Goal: Task Accomplishment & Management: Use online tool/utility

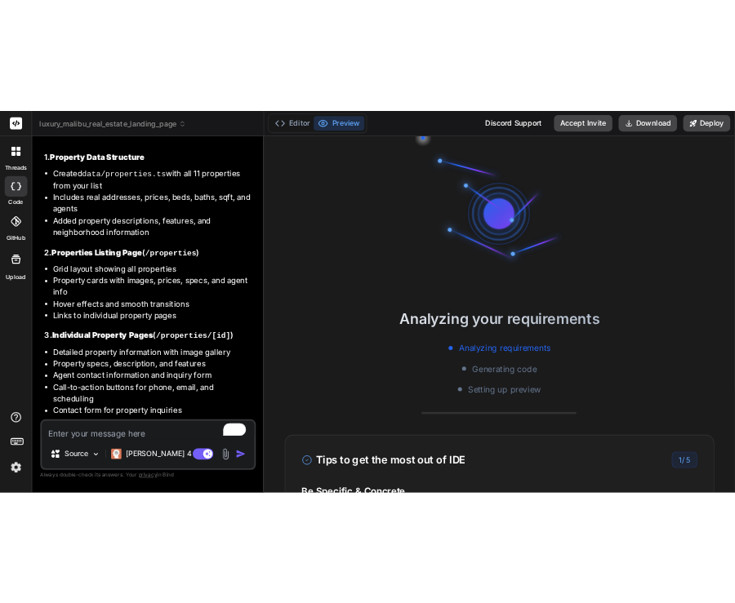
scroll to position [3257, 0]
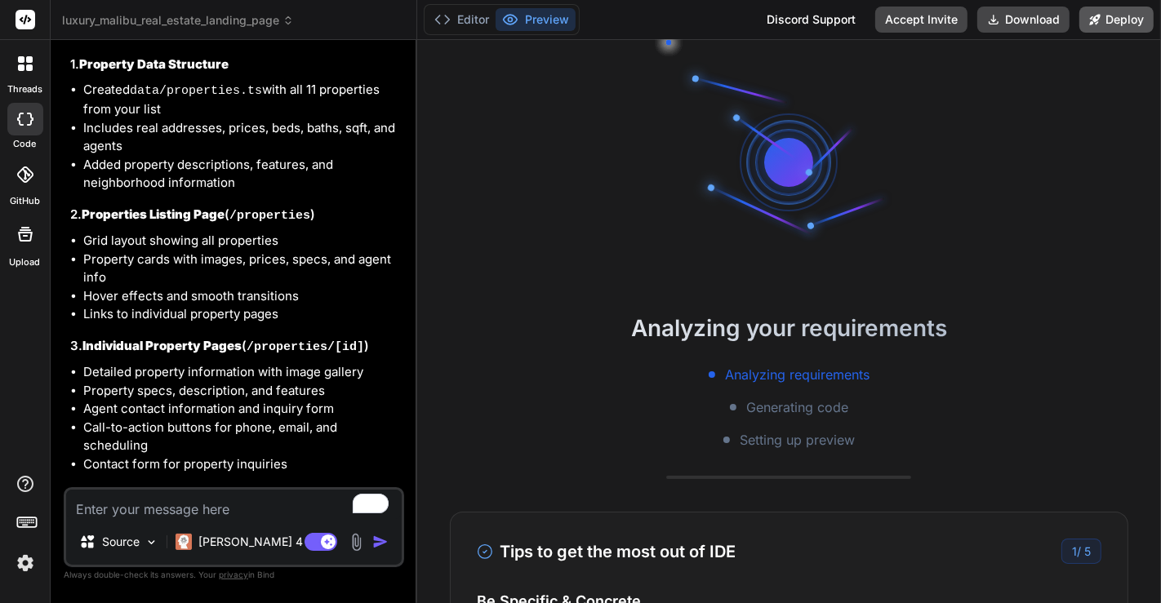
click at [1112, 24] on button "Deploy" at bounding box center [1117, 20] width 74 height 26
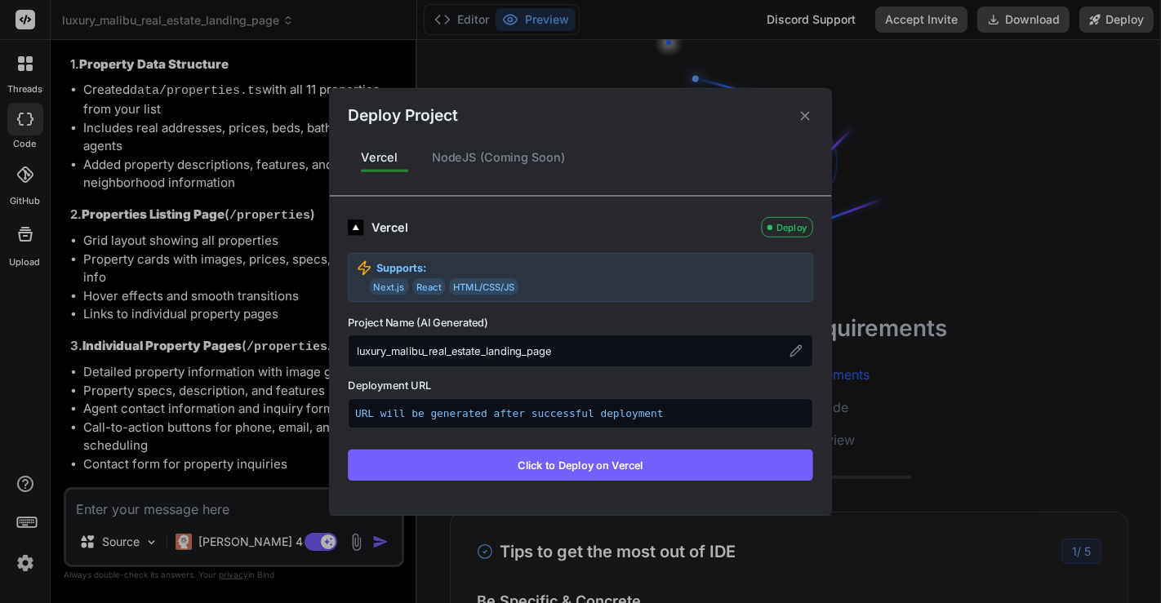
click at [920, 267] on div "Deploy Project Vercel NodeJS (Coming Soon) Vercel Deploy Supports: Next.js Reac…" at bounding box center [580, 301] width 1161 height 603
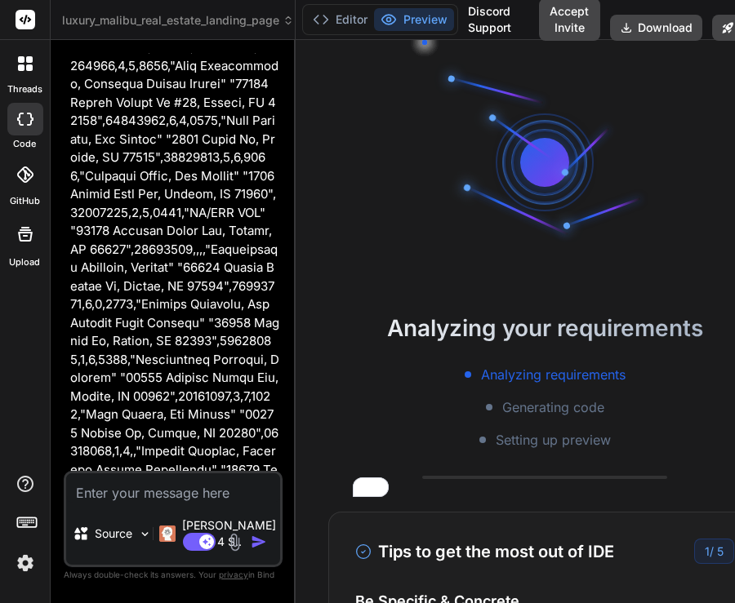
click at [24, 568] on img at bounding box center [25, 564] width 28 height 28
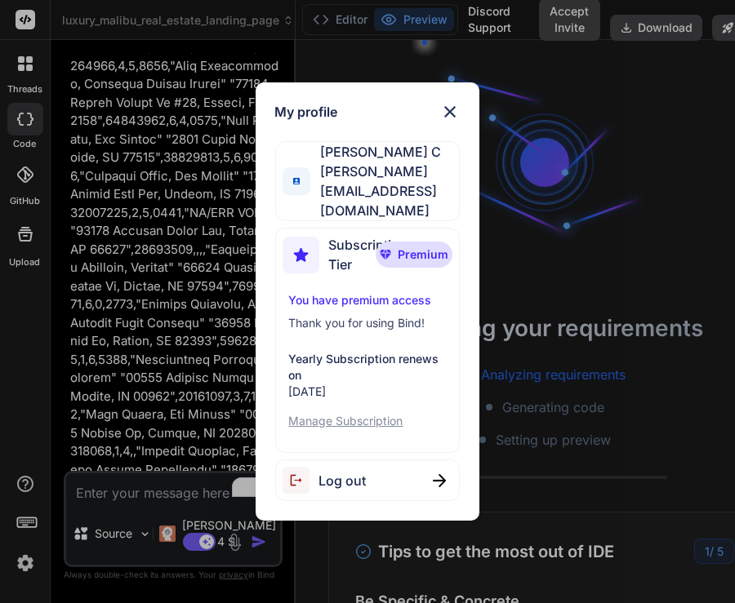
scroll to position [4469, 0]
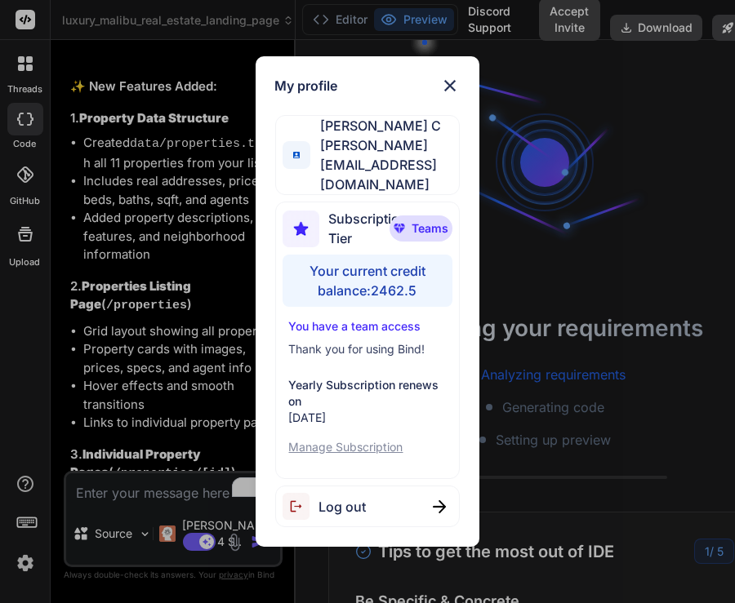
click at [24, 568] on div "My profile Saravanan C [EMAIL_ADDRESS][DOMAIN_NAME] Subscription Tier Teams You…" at bounding box center [367, 301] width 735 height 603
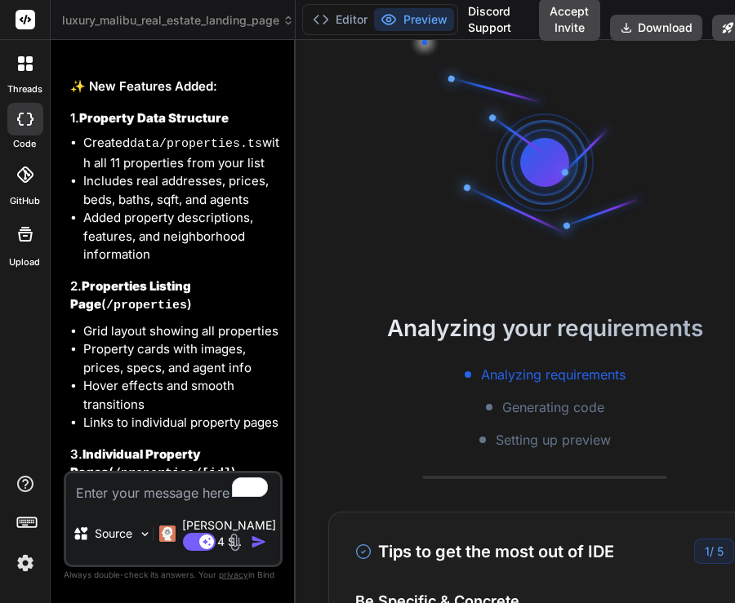
click at [24, 568] on img at bounding box center [25, 564] width 28 height 28
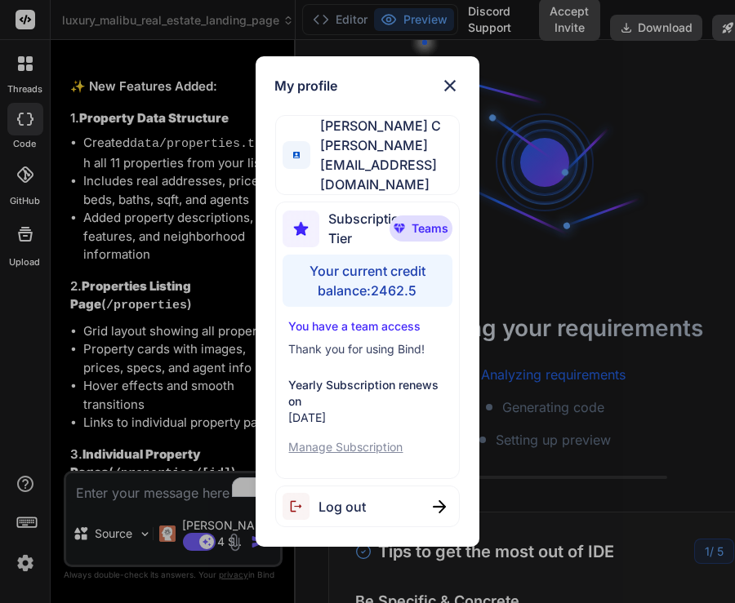
click at [162, 283] on div "My profile Saravanan C [EMAIL_ADDRESS][DOMAIN_NAME] Subscription Tier Teams You…" at bounding box center [367, 301] width 735 height 603
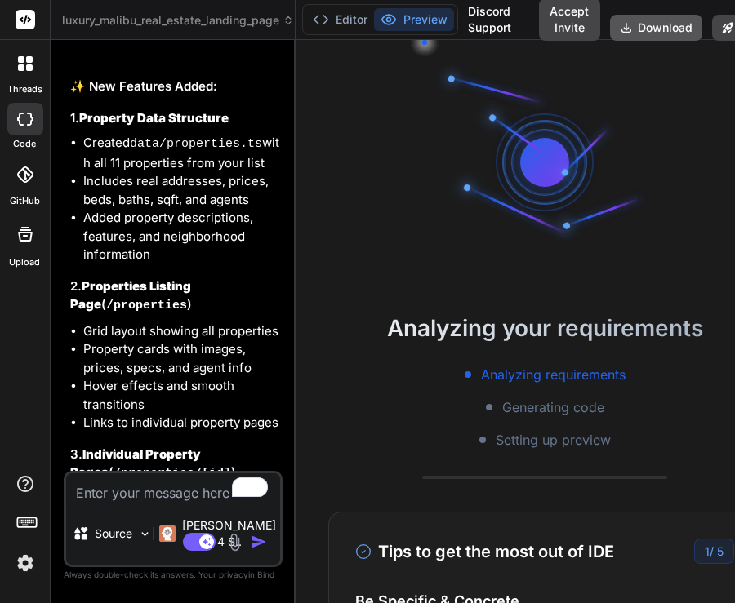
click at [661, 33] on button "Download" at bounding box center [656, 28] width 92 height 26
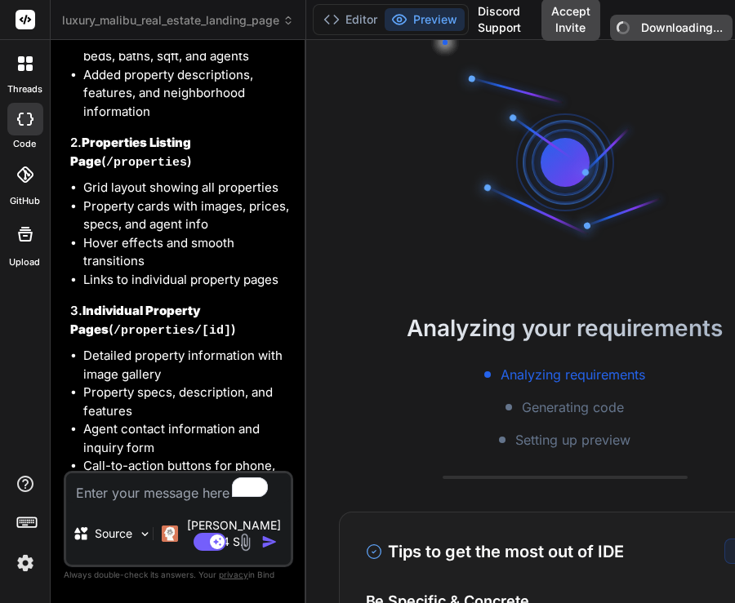
scroll to position [4309, 0]
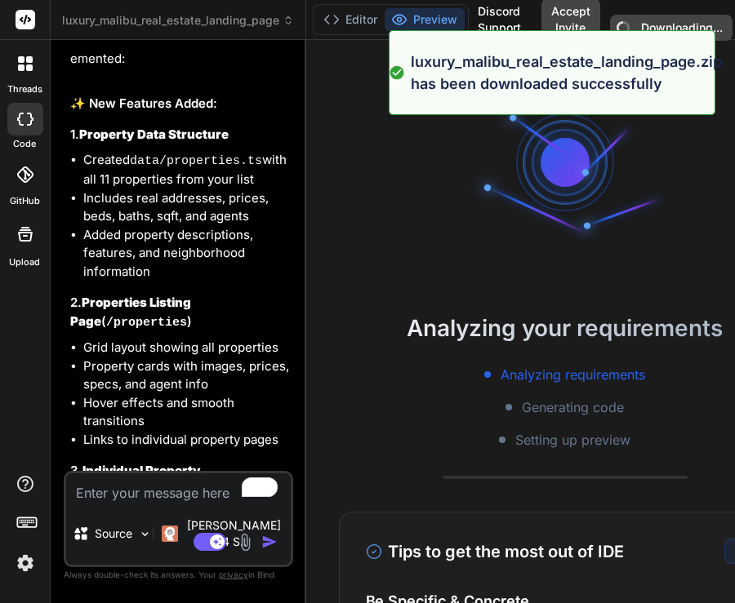
click at [28, 565] on img at bounding box center [25, 564] width 28 height 28
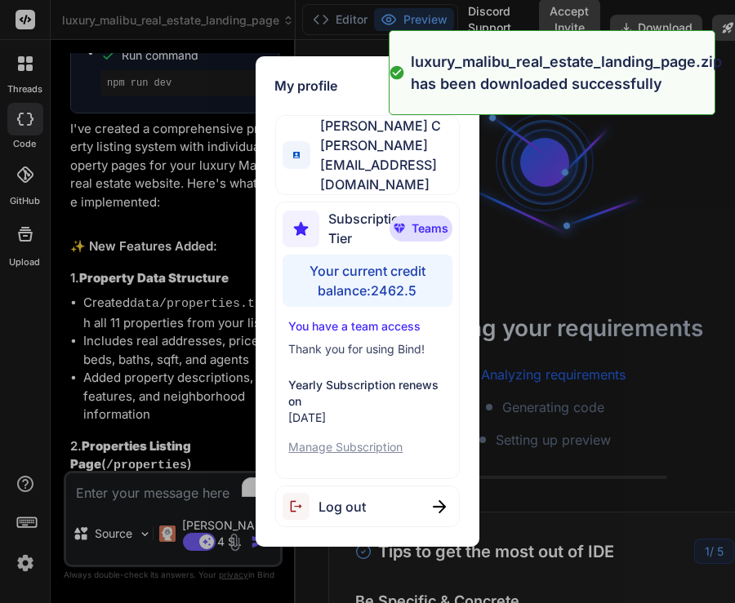
scroll to position [4469, 0]
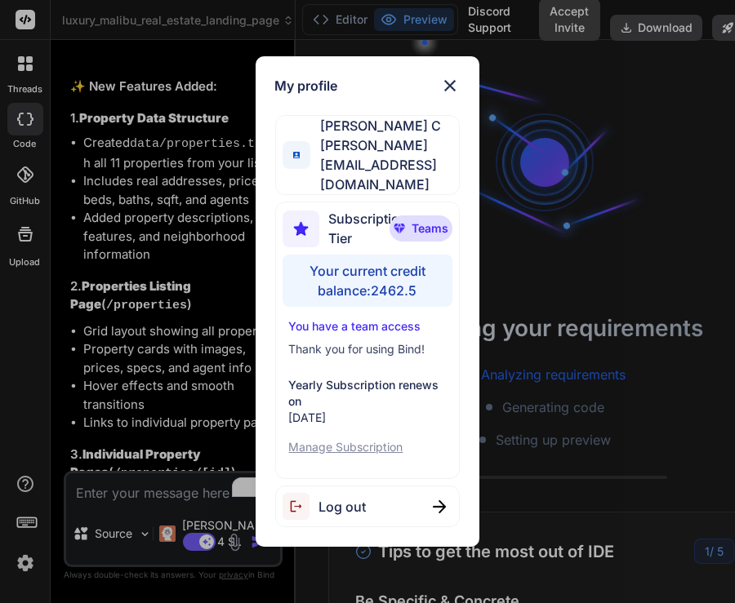
click at [161, 376] on div "My profile Saravanan C [EMAIL_ADDRESS][DOMAIN_NAME] Subscription Tier Teams You…" at bounding box center [367, 301] width 735 height 603
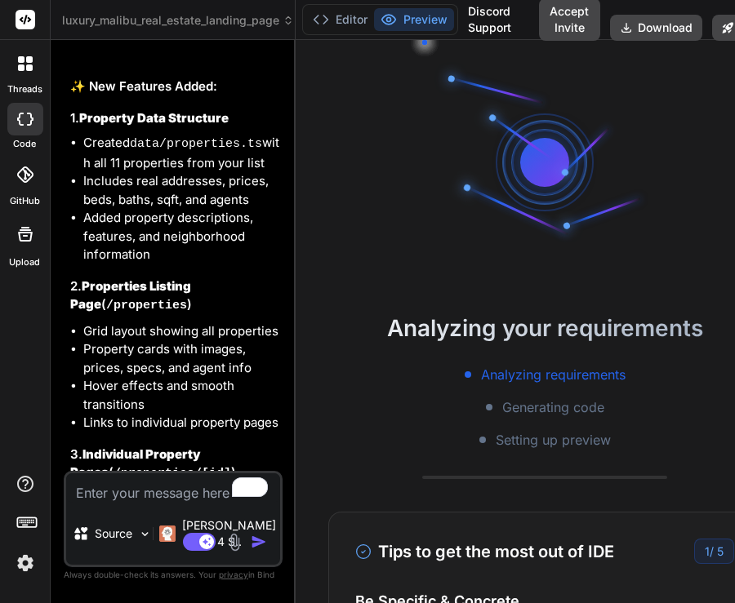
drag, startPoint x: 648, startPoint y: 32, endPoint x: 19, endPoint y: 563, distance: 823.4
click at [19, 563] on div "threads code GitHub Upload luxury_malibu_real_estate_landing_page Created with …" at bounding box center [367, 301] width 735 height 603
click at [19, 563] on img at bounding box center [25, 564] width 28 height 28
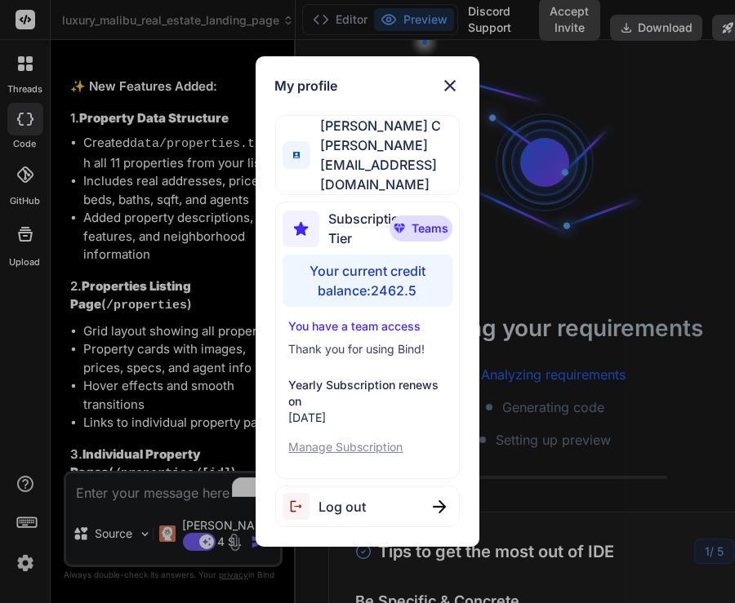
click at [230, 202] on div "My profile Saravanan C [EMAIL_ADDRESS][DOMAIN_NAME] Subscription Tier Teams You…" at bounding box center [367, 301] width 735 height 603
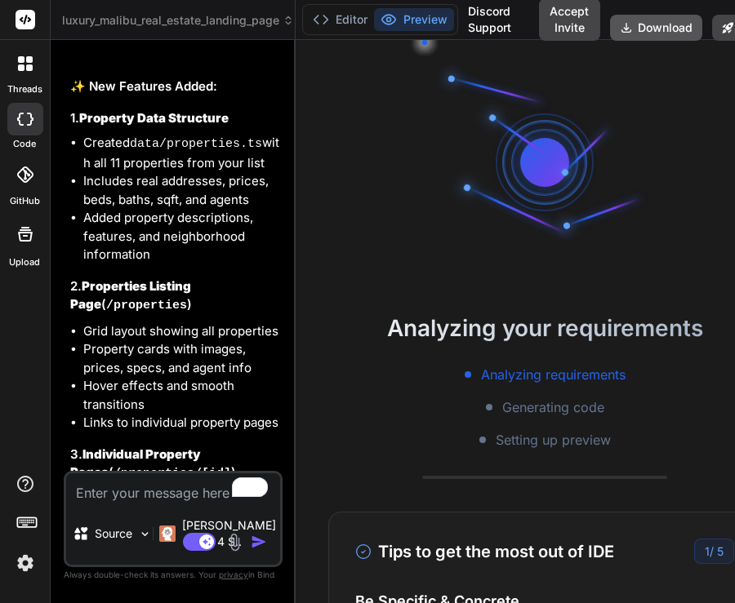
click at [655, 28] on button "Download" at bounding box center [656, 28] width 92 height 26
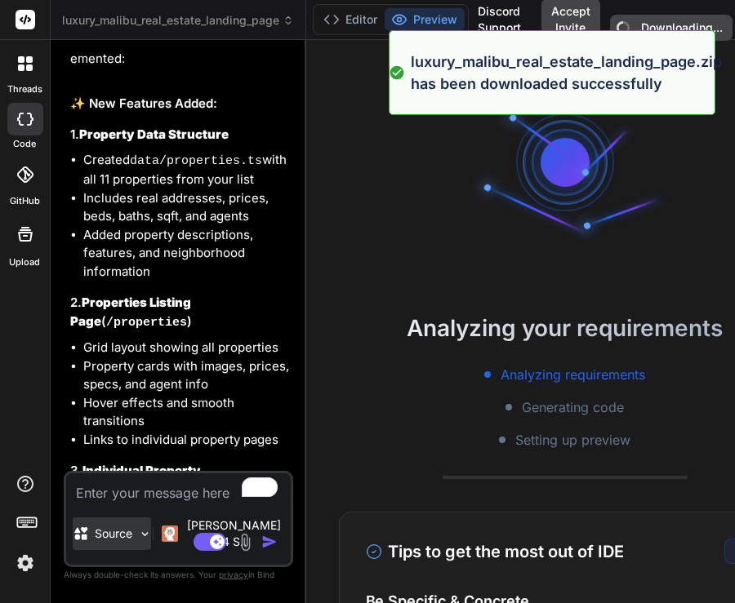
type textarea "x"
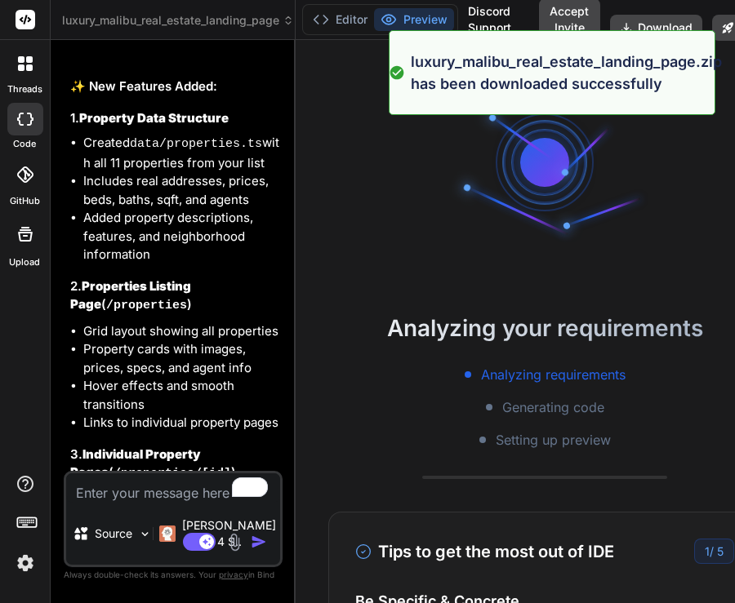
click at [22, 554] on img at bounding box center [25, 564] width 28 height 28
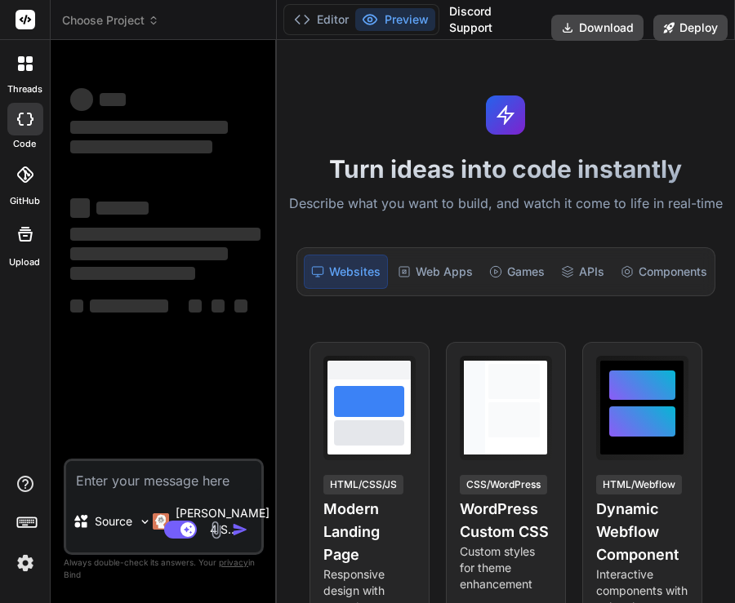
click at [26, 563] on img at bounding box center [25, 564] width 28 height 28
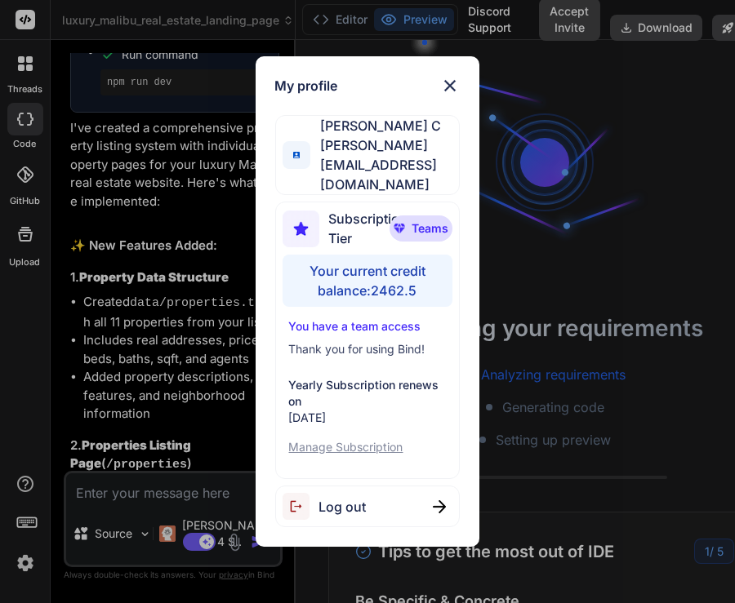
scroll to position [4317, 0]
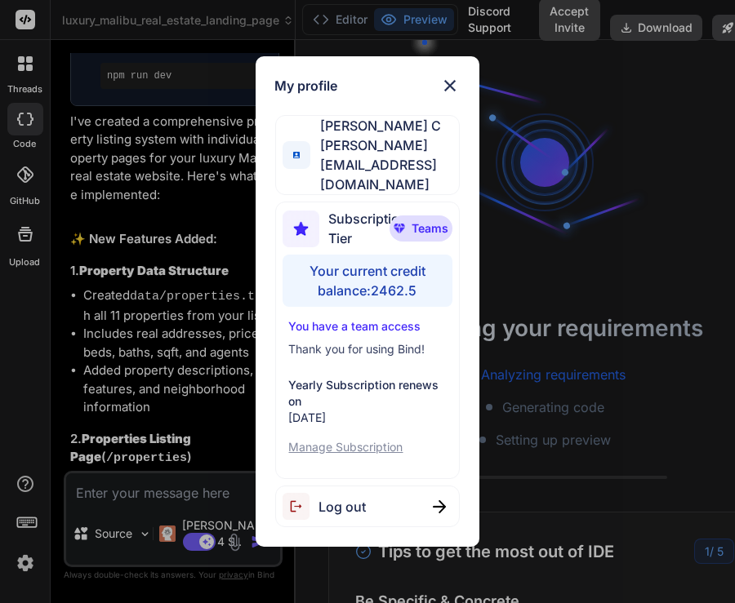
click at [185, 287] on div "My profile Saravanan C [EMAIL_ADDRESS][DOMAIN_NAME] Subscription Tier Teams You…" at bounding box center [367, 301] width 735 height 603
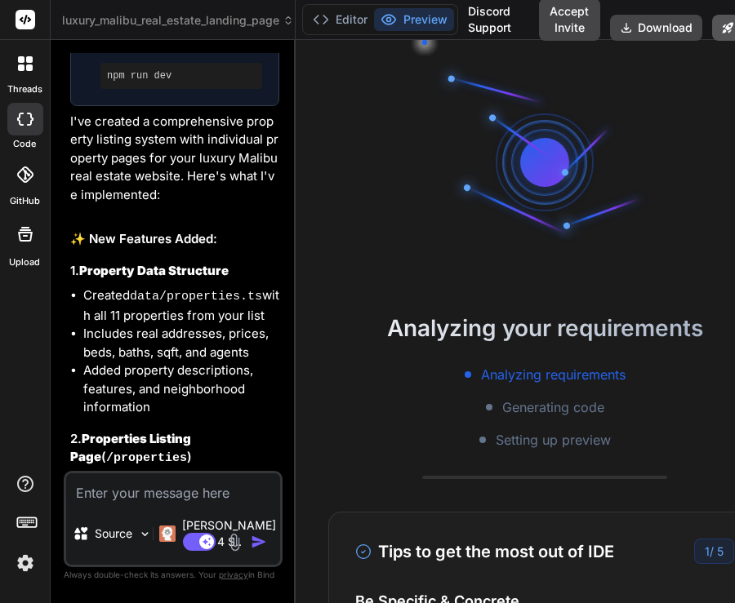
click at [725, 31] on icon at bounding box center [728, 27] width 11 height 11
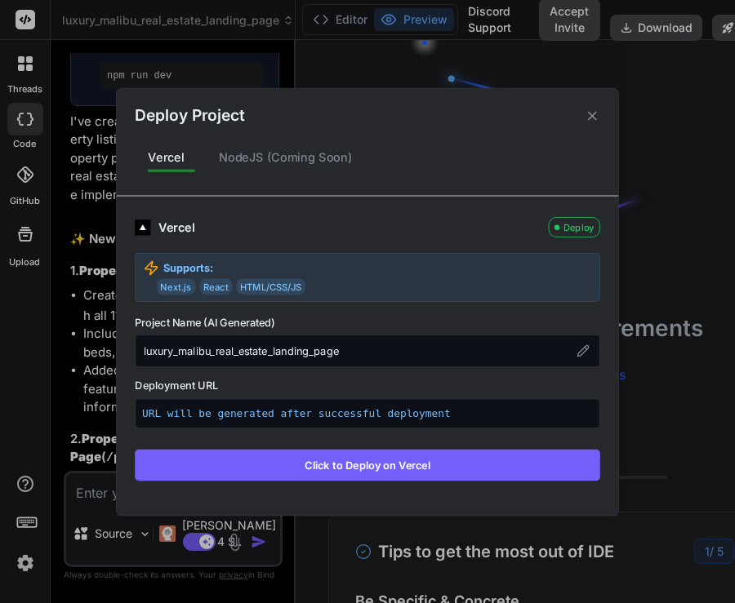
click at [392, 464] on button "Click to Deploy on Vercel" at bounding box center [367, 464] width 465 height 31
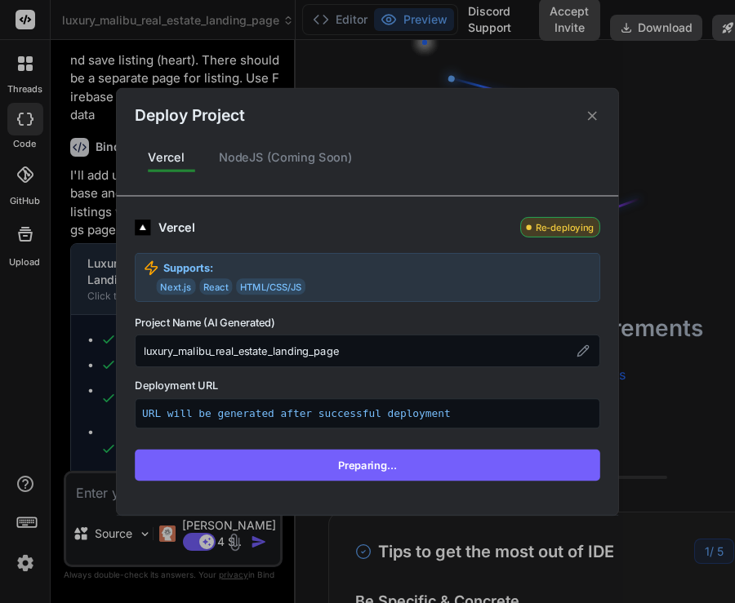
scroll to position [5862, 0]
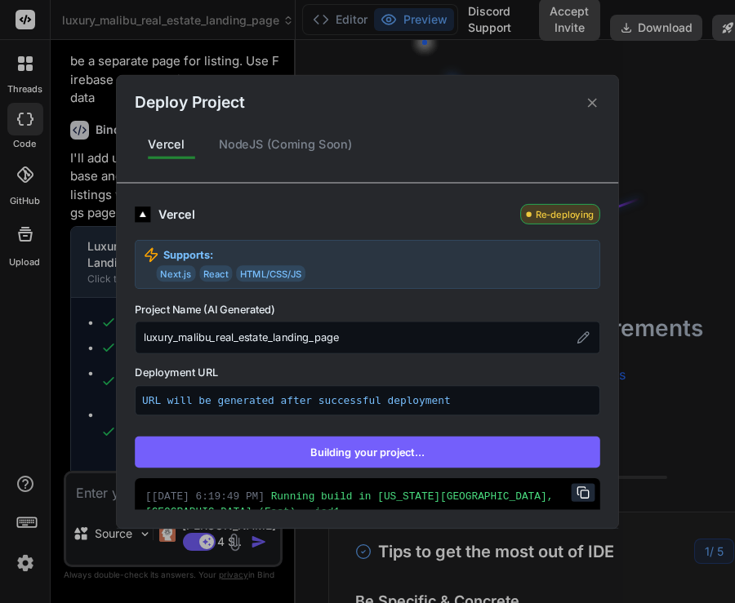
click at [39, 525] on div "Deploy Project Vercel NodeJS (Coming Soon) Vercel Re-deploying Supports: Next.j…" at bounding box center [367, 301] width 735 height 603
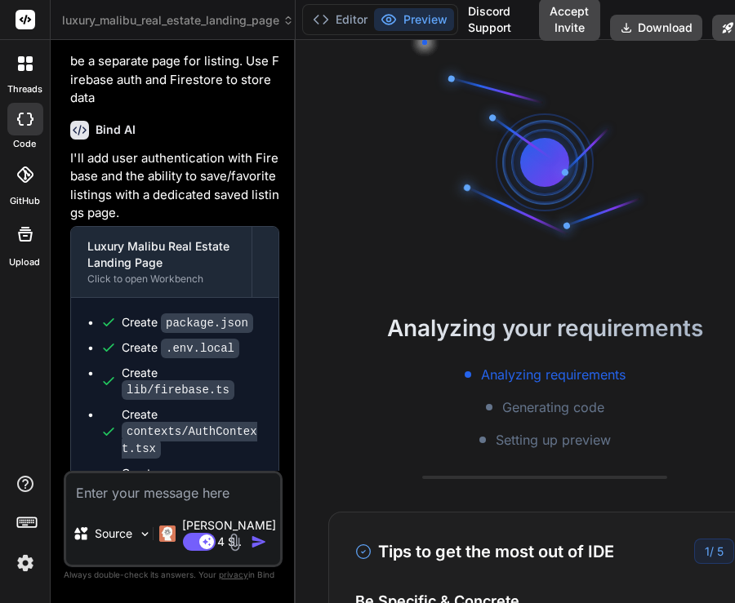
click at [29, 559] on img at bounding box center [25, 564] width 28 height 28
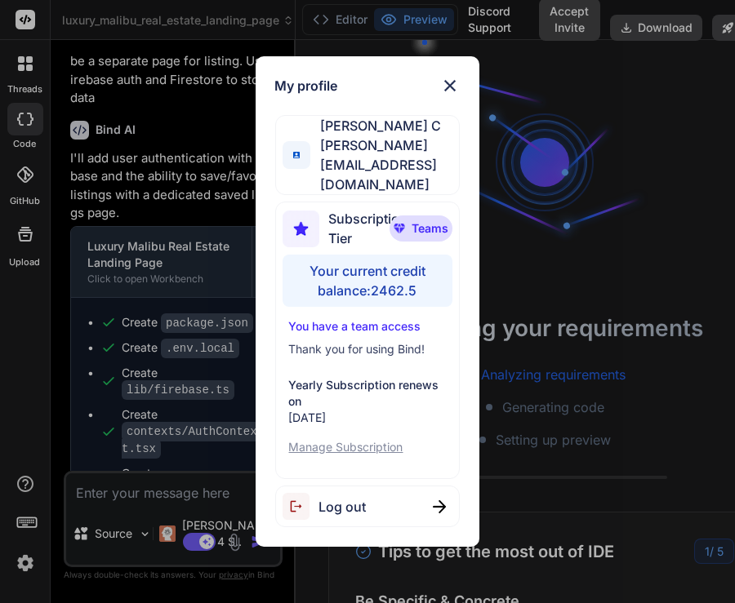
click at [196, 295] on div "My profile Saravanan C [EMAIL_ADDRESS][DOMAIN_NAME] Subscription Tier Teams You…" at bounding box center [367, 301] width 735 height 603
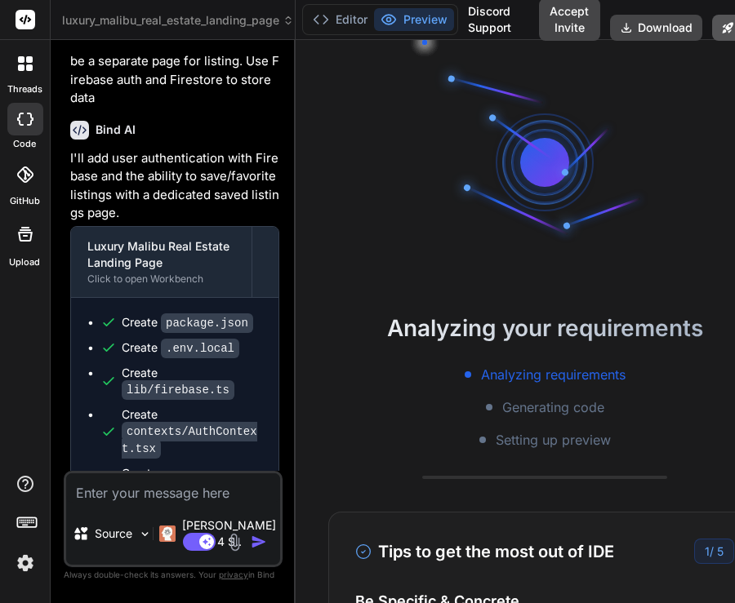
click at [725, 26] on icon at bounding box center [728, 27] width 11 height 11
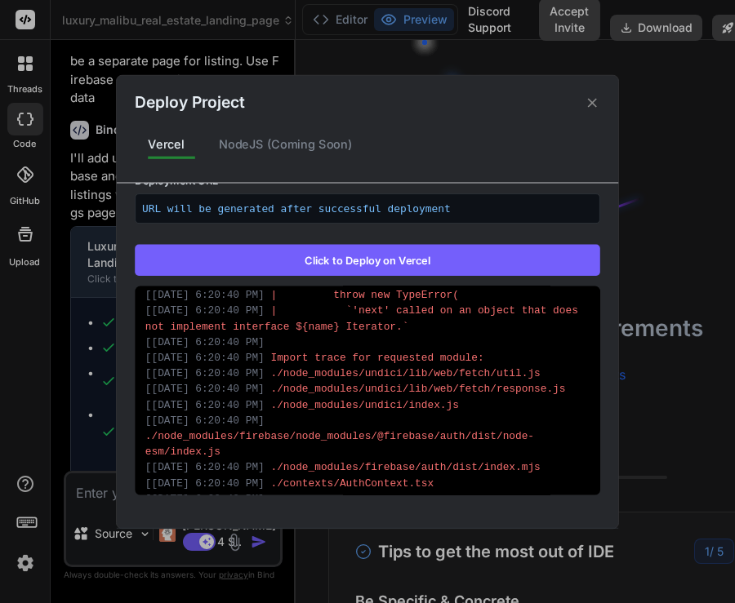
scroll to position [1352, 0]
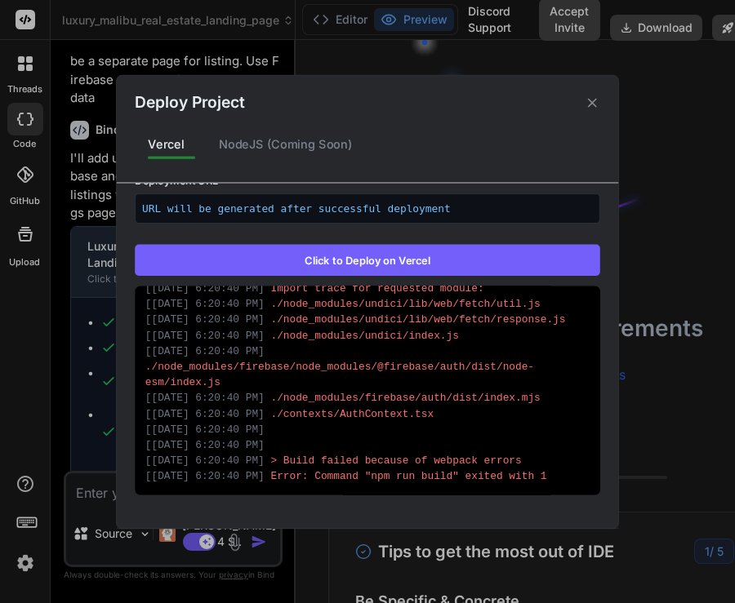
click at [663, 368] on div "Deploy Project Vercel NodeJS (Coming Soon) Vercel Failed Supports: Next.js Reac…" at bounding box center [367, 301] width 735 height 603
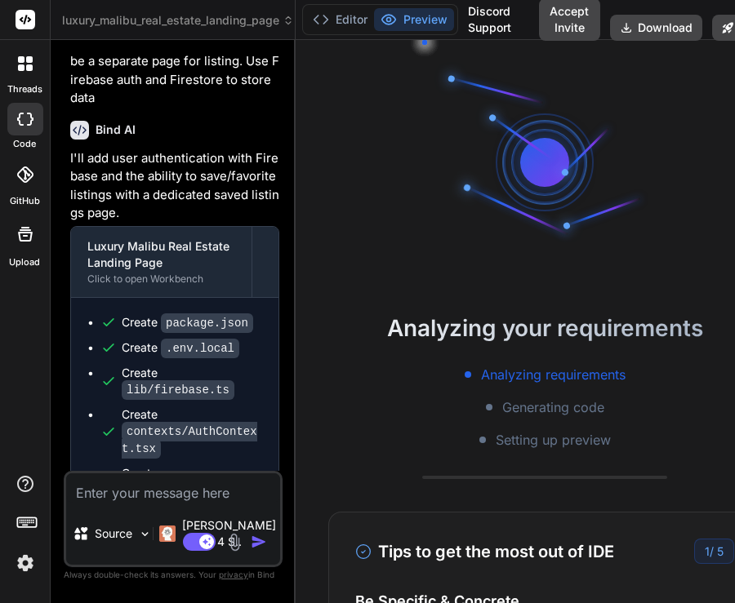
type textarea "x"
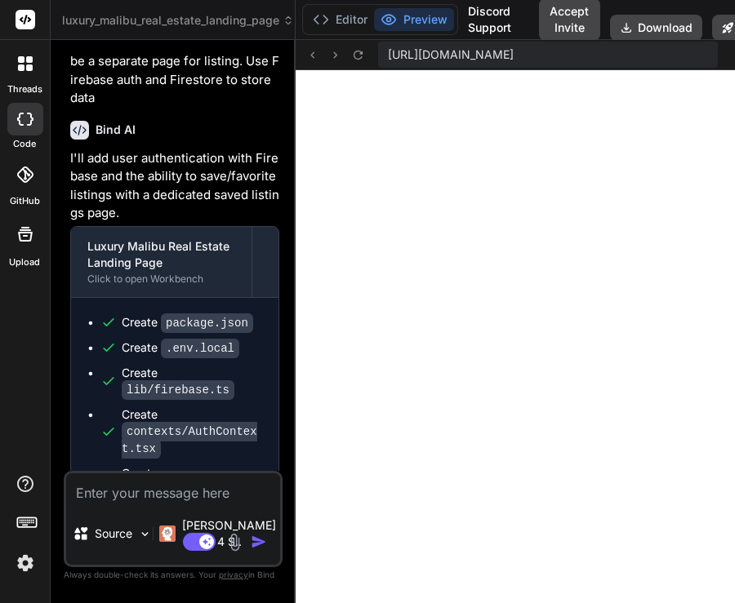
scroll to position [565, 0]
click at [132, 503] on textarea "To enrich screen reader interactions, please activate Accessibility in Grammarl…" at bounding box center [173, 488] width 214 height 29
type textarea "h"
type textarea "x"
type textarea "hi"
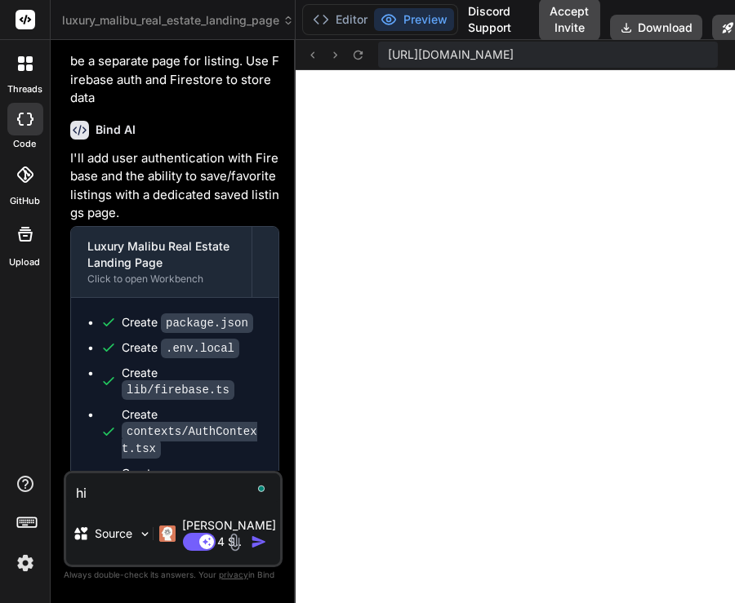
type textarea "x"
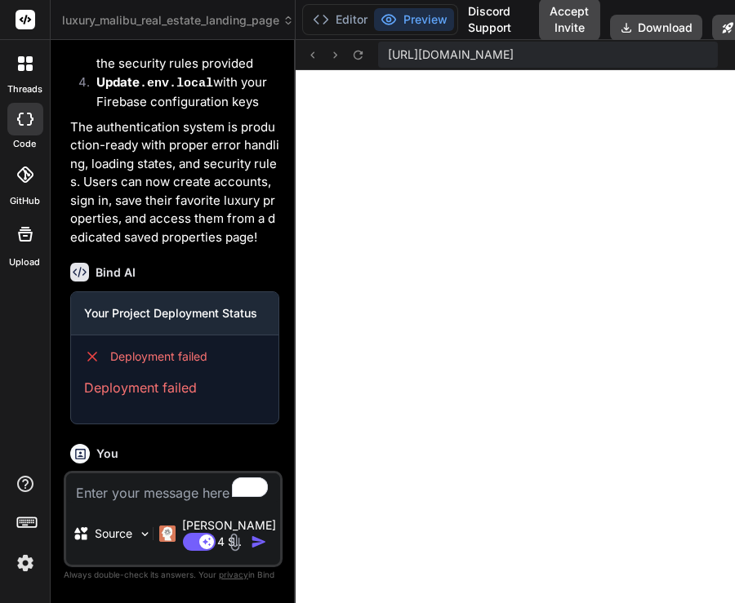
scroll to position [8132, 0]
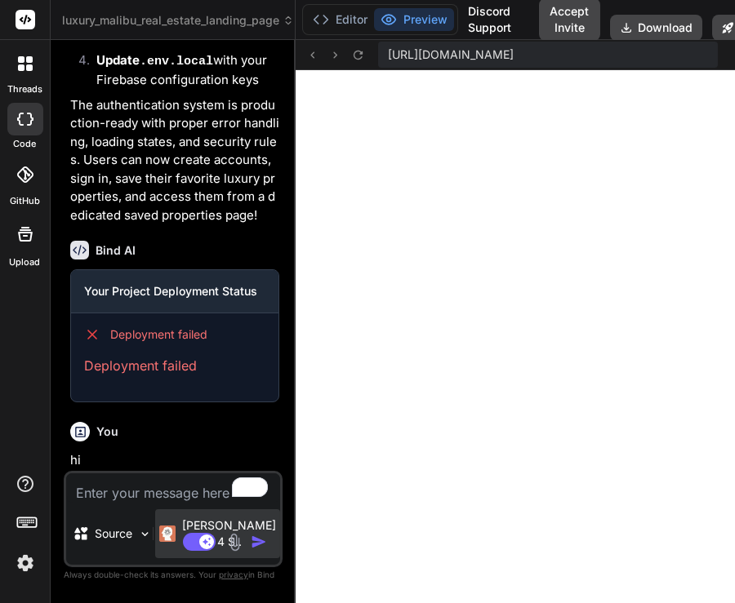
click at [176, 542] on img at bounding box center [167, 534] width 16 height 16
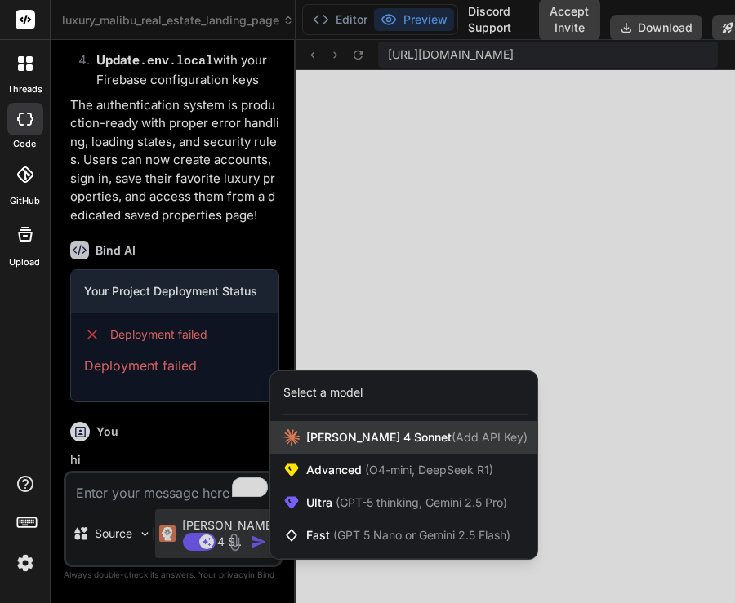
click at [356, 429] on div "[PERSON_NAME] 4 Sonnet (Add API Key)" at bounding box center [403, 437] width 267 height 33
type textarea "x"
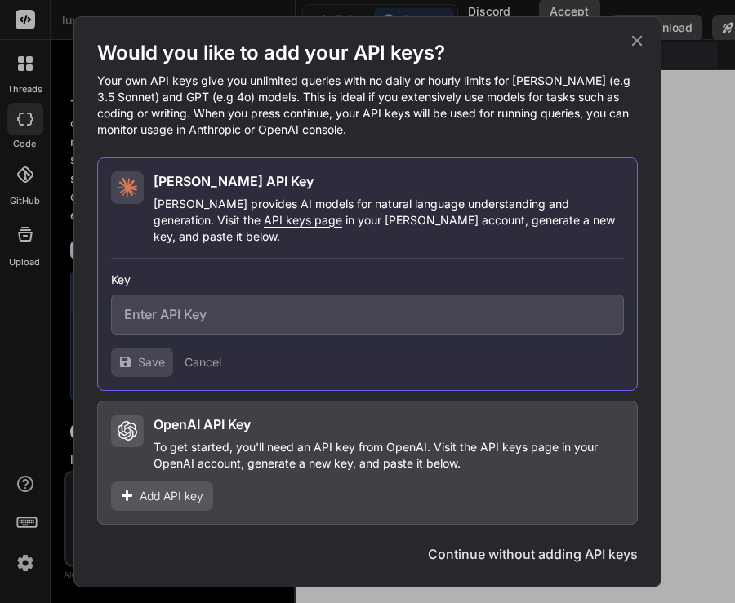
scroll to position [660, 0]
click at [688, 186] on div "Would you like to add your API keys? Your own API keys give you unlimited queri…" at bounding box center [367, 301] width 735 height 603
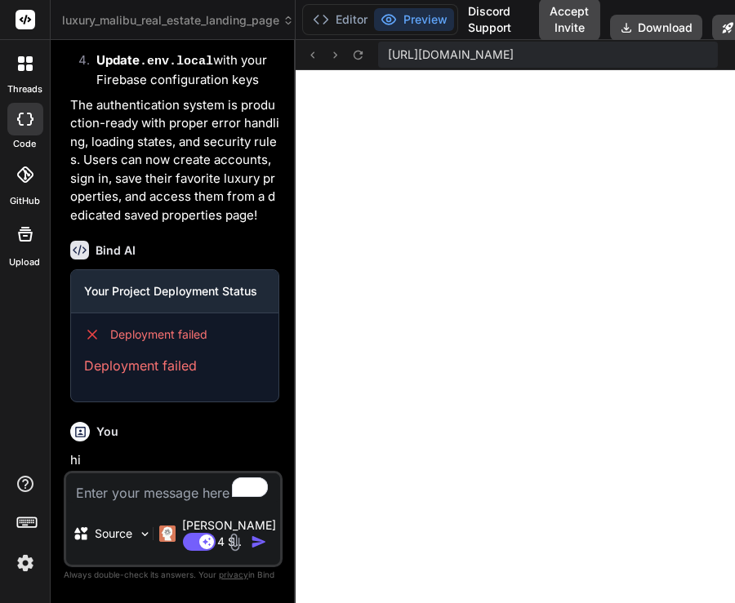
click at [24, 568] on img at bounding box center [25, 564] width 28 height 28
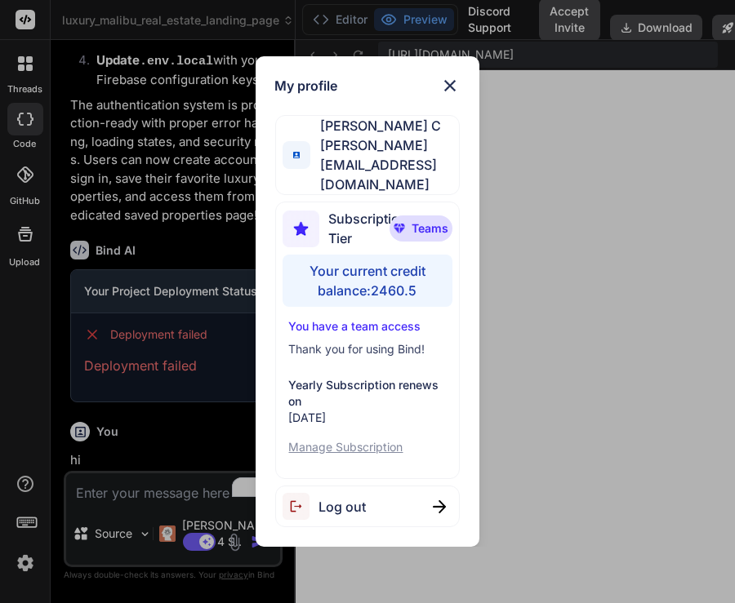
click at [180, 350] on div "My profile Saravanan C [EMAIL_ADDRESS][DOMAIN_NAME] Subscription Tier Teams You…" at bounding box center [367, 301] width 735 height 603
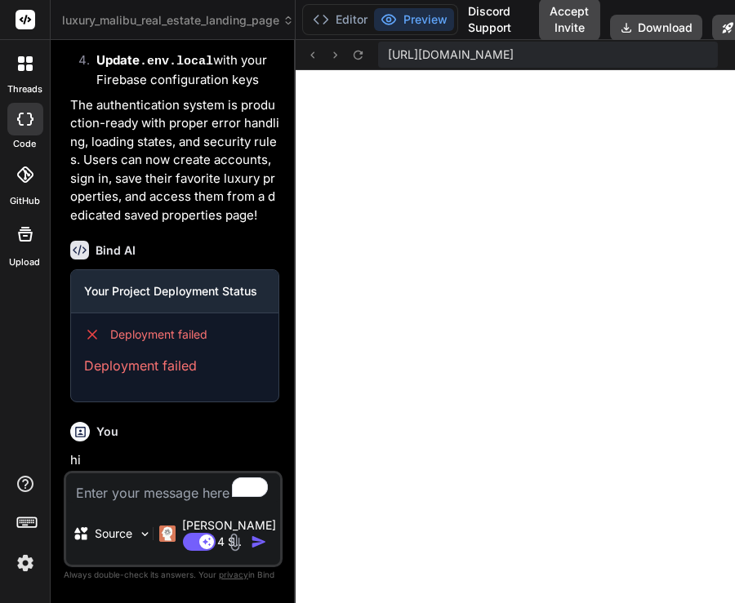
scroll to position [676, 0]
